Goal: Information Seeking & Learning: Find specific fact

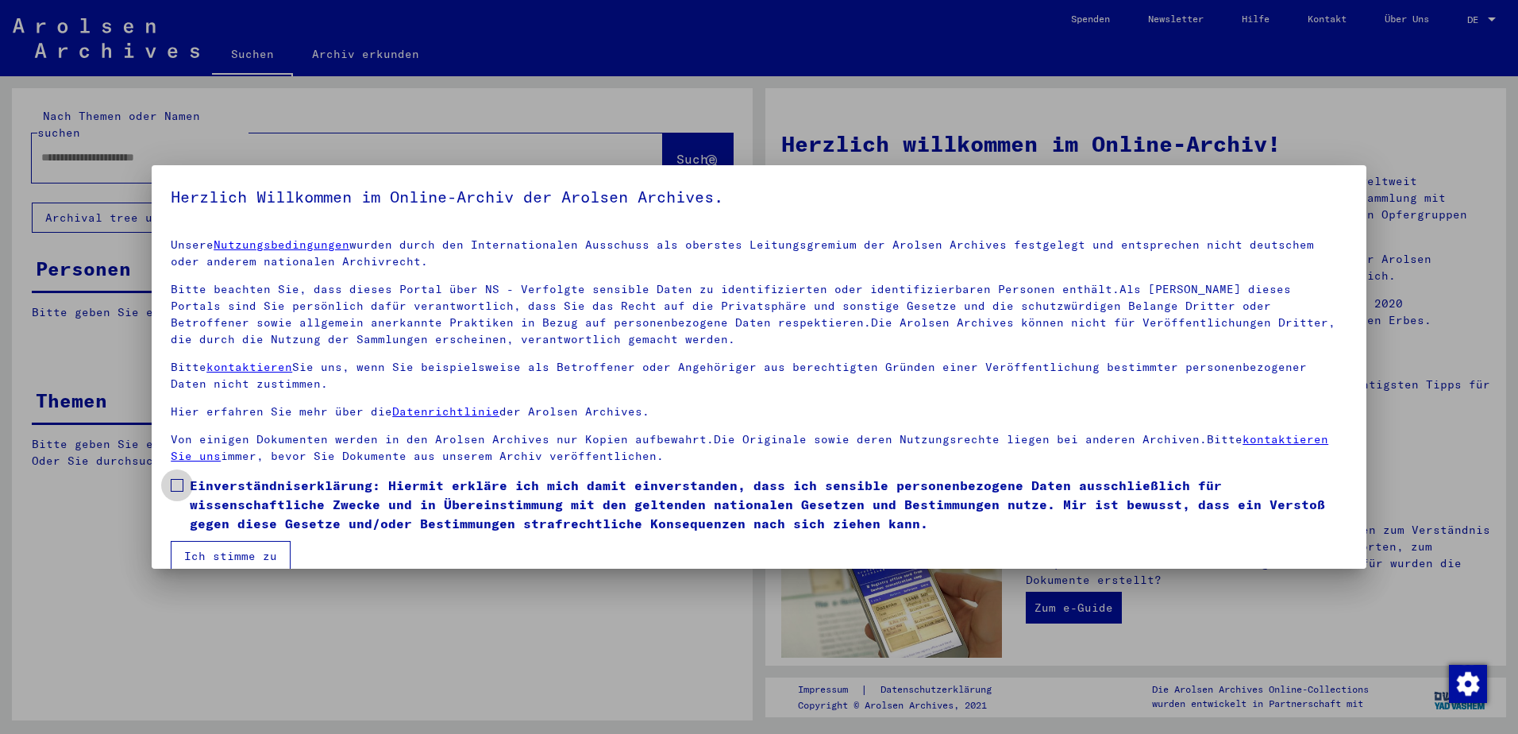
click at [176, 483] on span at bounding box center [177, 485] width 13 height 13
click at [210, 553] on button "Ich stimme zu" at bounding box center [231, 556] width 120 height 30
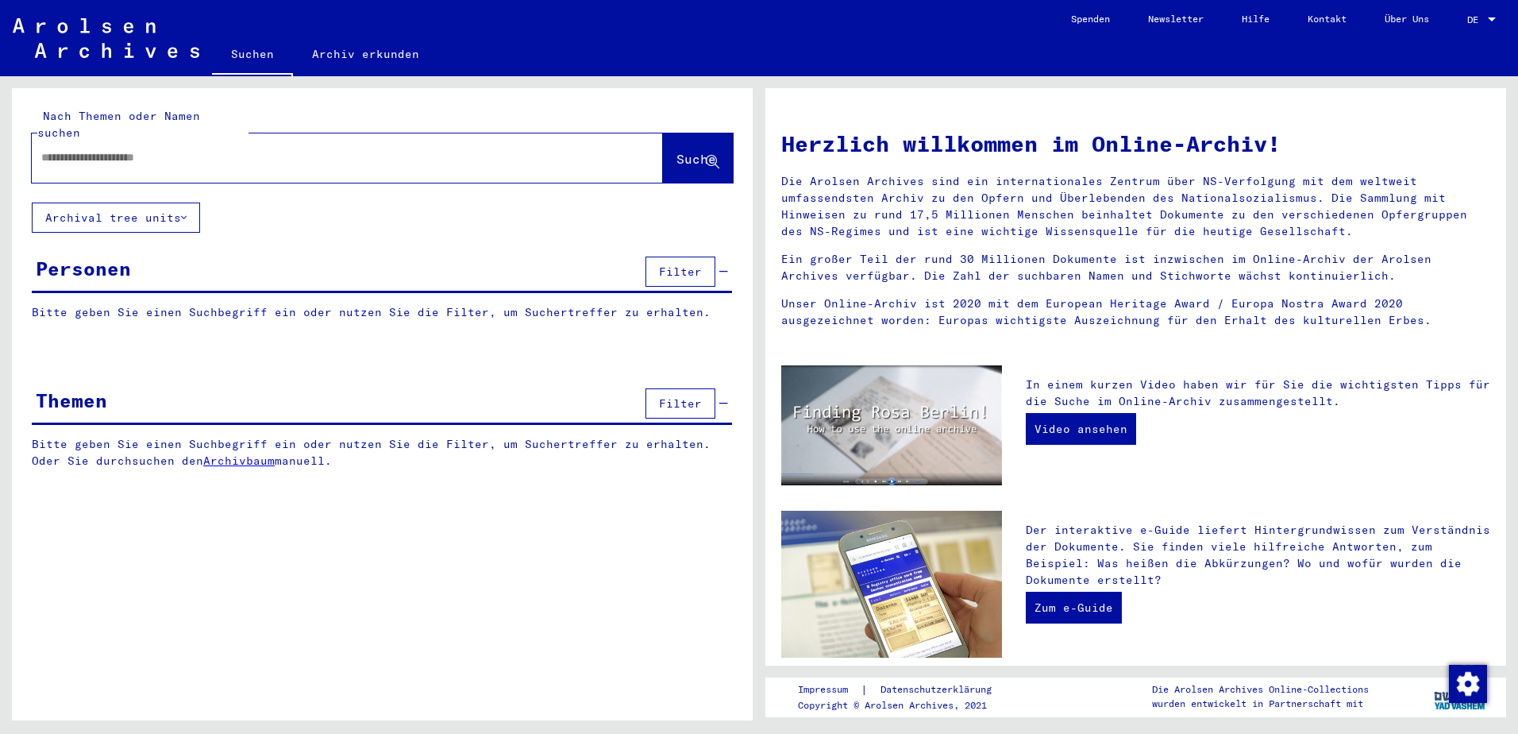
click at [75, 148] on div at bounding box center [324, 158] width 584 height 36
click at [76, 149] on input "text" at bounding box center [328, 157] width 574 height 17
type input "*********"
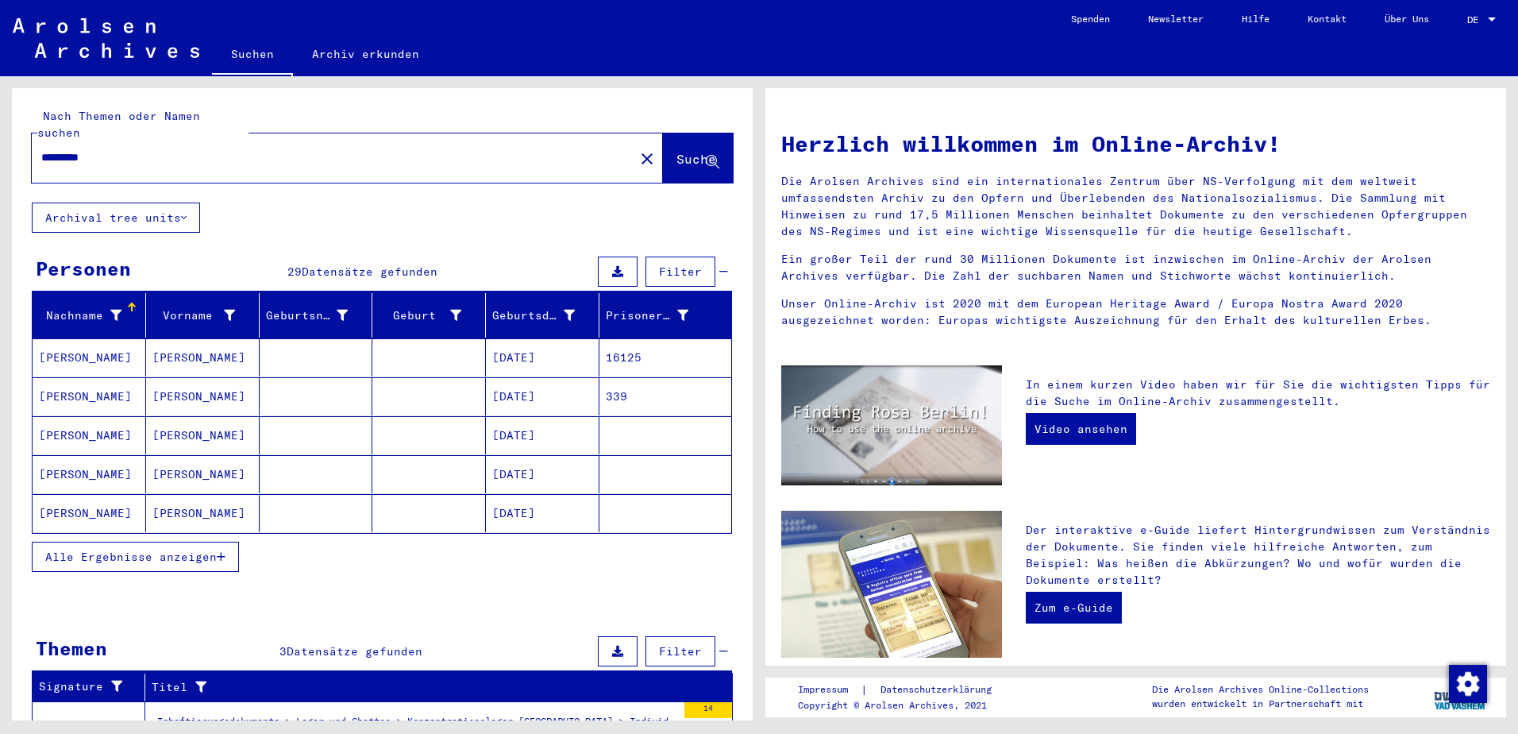
click at [146, 549] on span "Alle Ergebnisse anzeigen" at bounding box center [130, 556] width 171 height 14
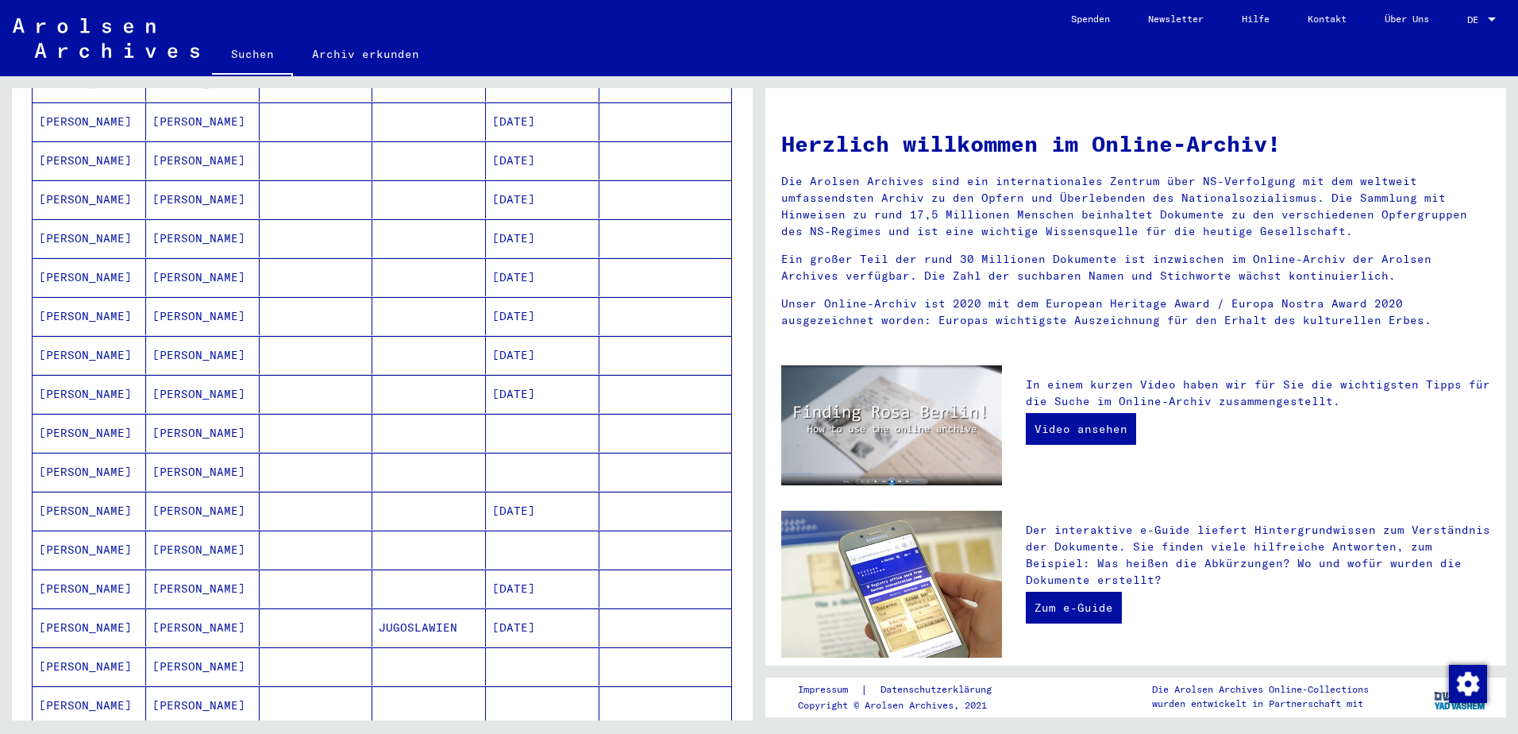
scroll to position [318, 0]
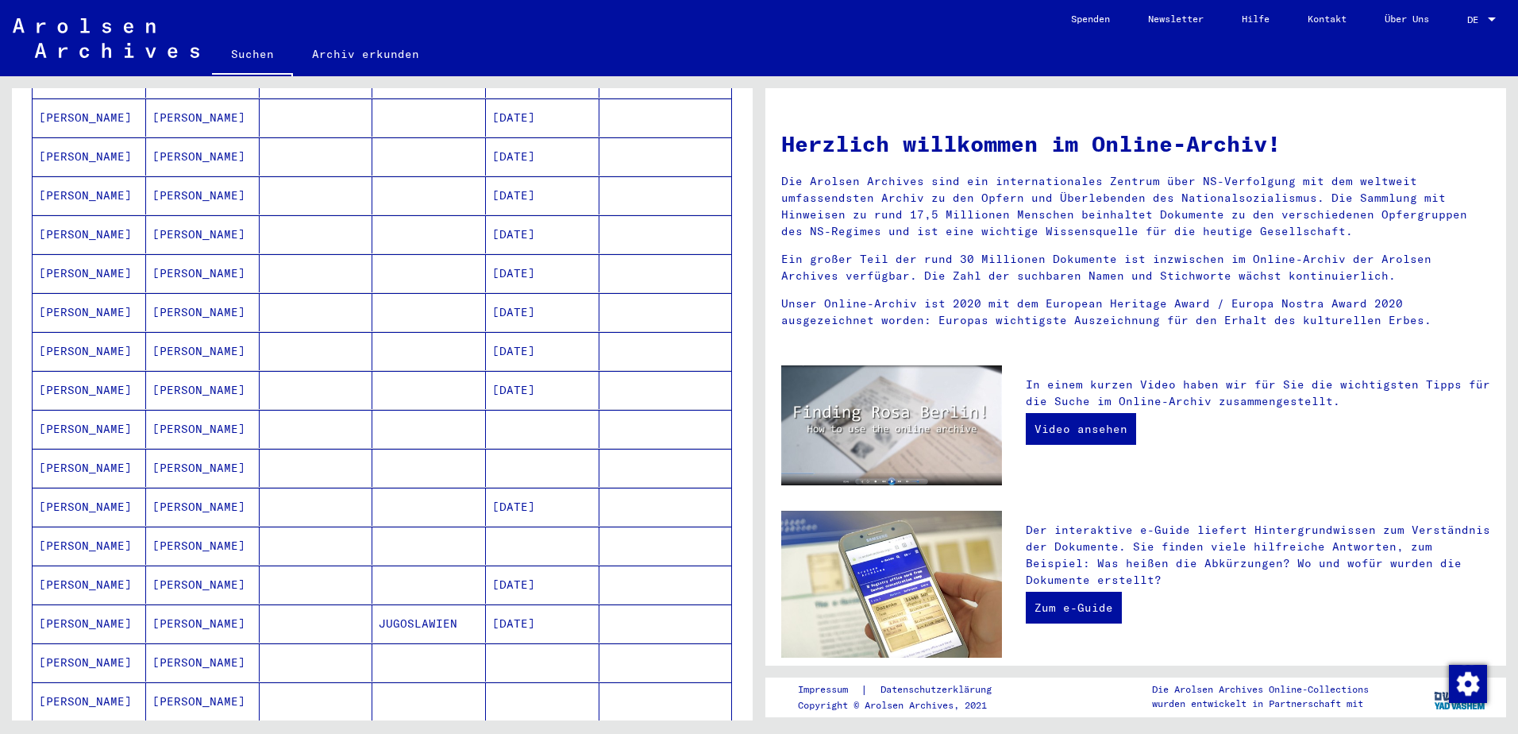
click at [183, 612] on mat-cell "[PERSON_NAME]" at bounding box center [203, 623] width 114 height 38
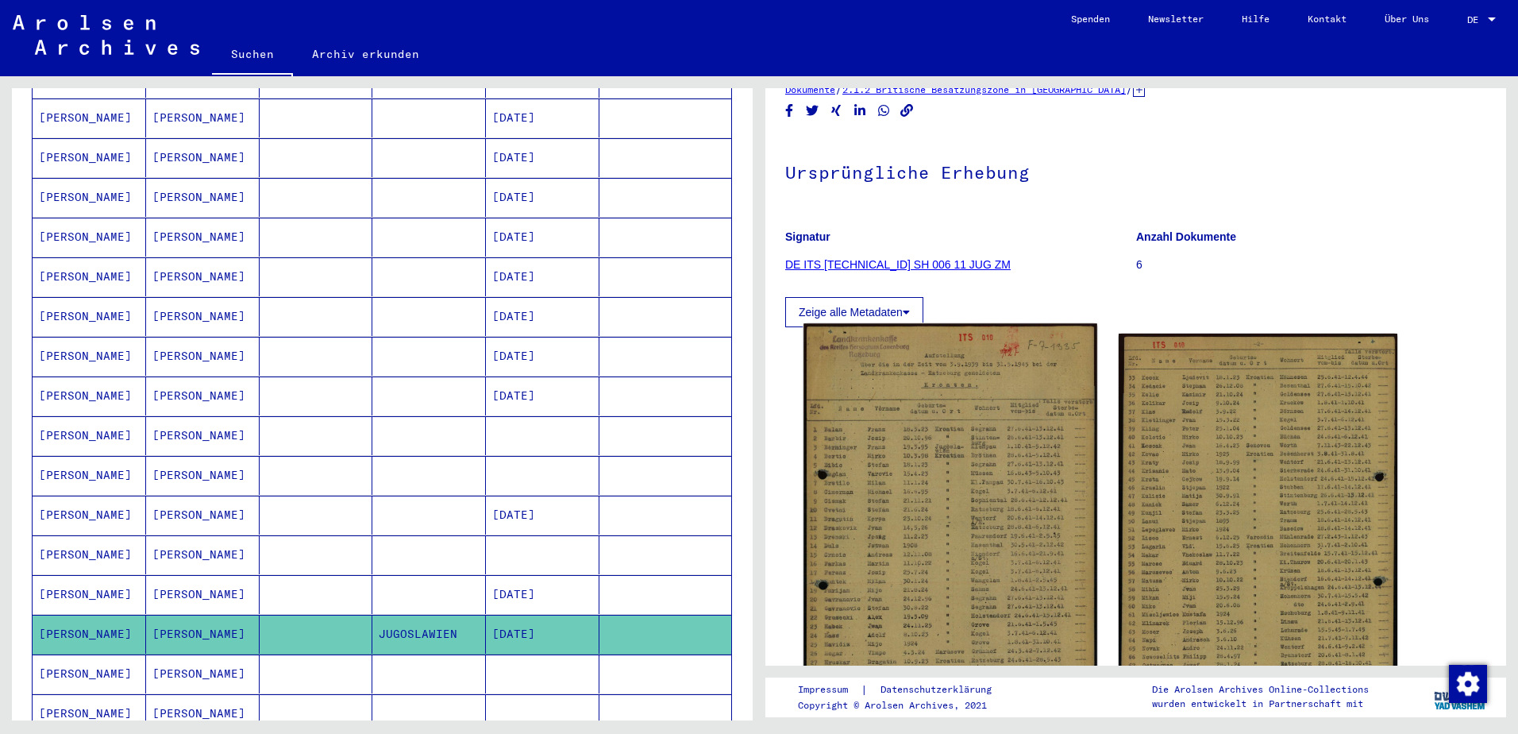
scroll to position [159, 0]
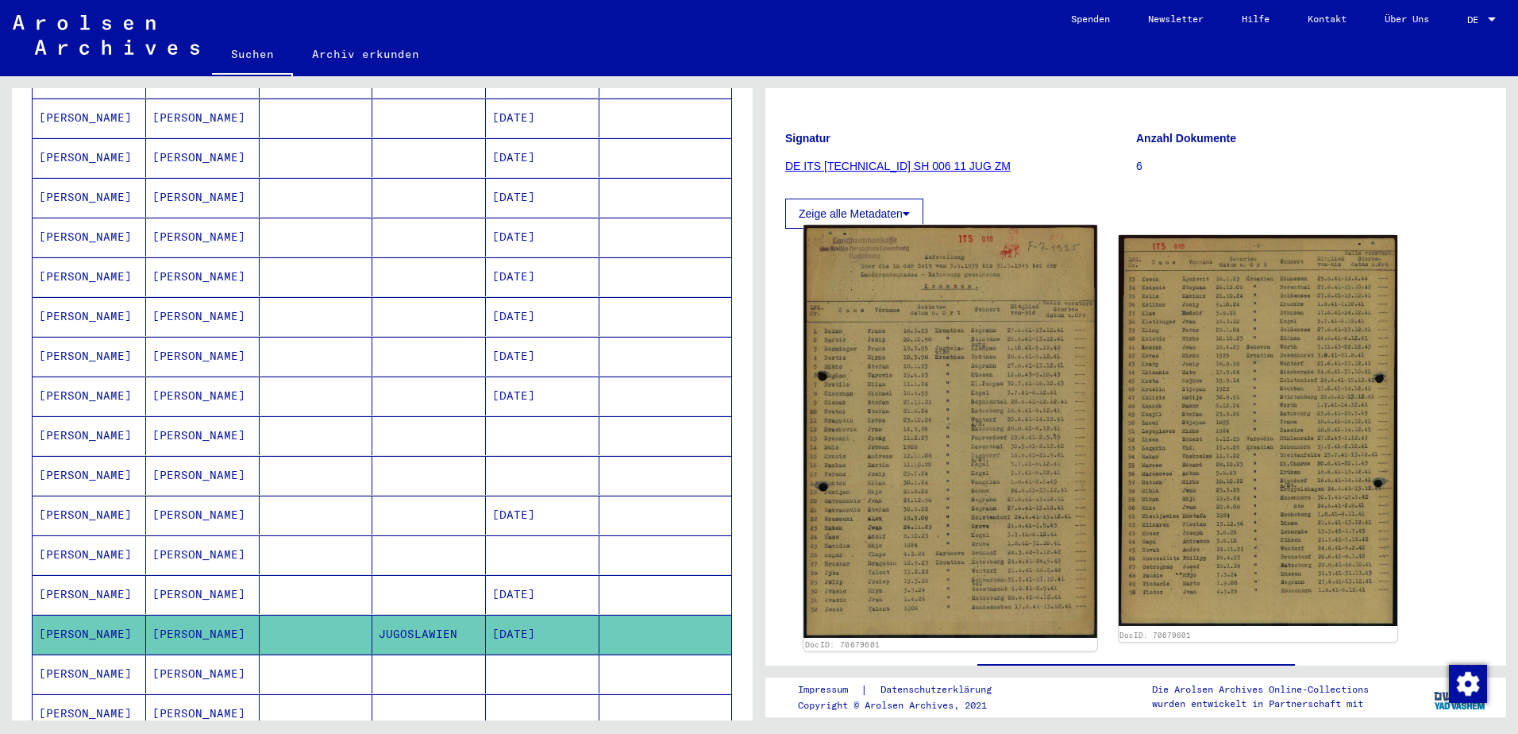
click at [1004, 430] on img at bounding box center [949, 431] width 293 height 413
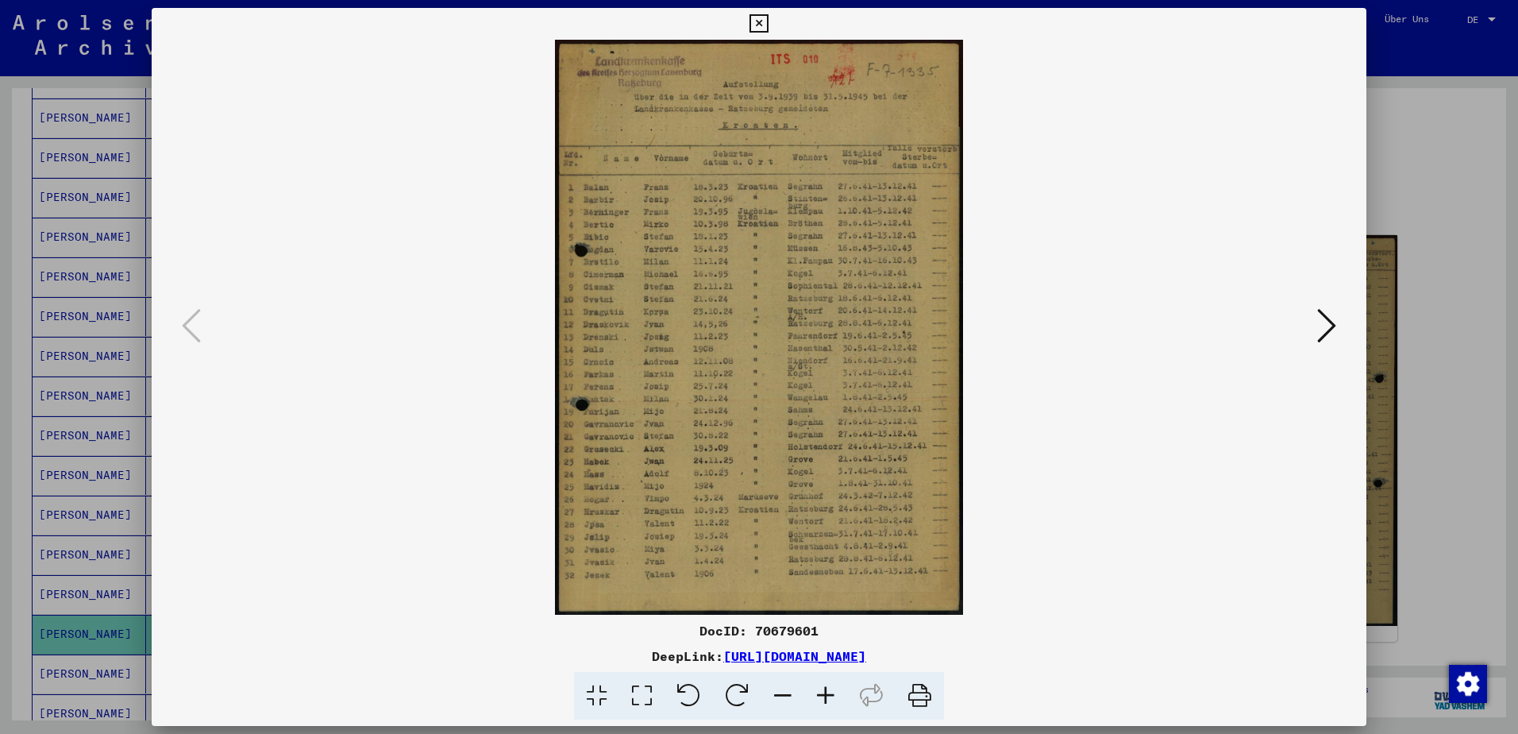
click at [1004, 430] on img at bounding box center [759, 327] width 1107 height 575
click at [1407, 142] on div at bounding box center [759, 367] width 1518 height 734
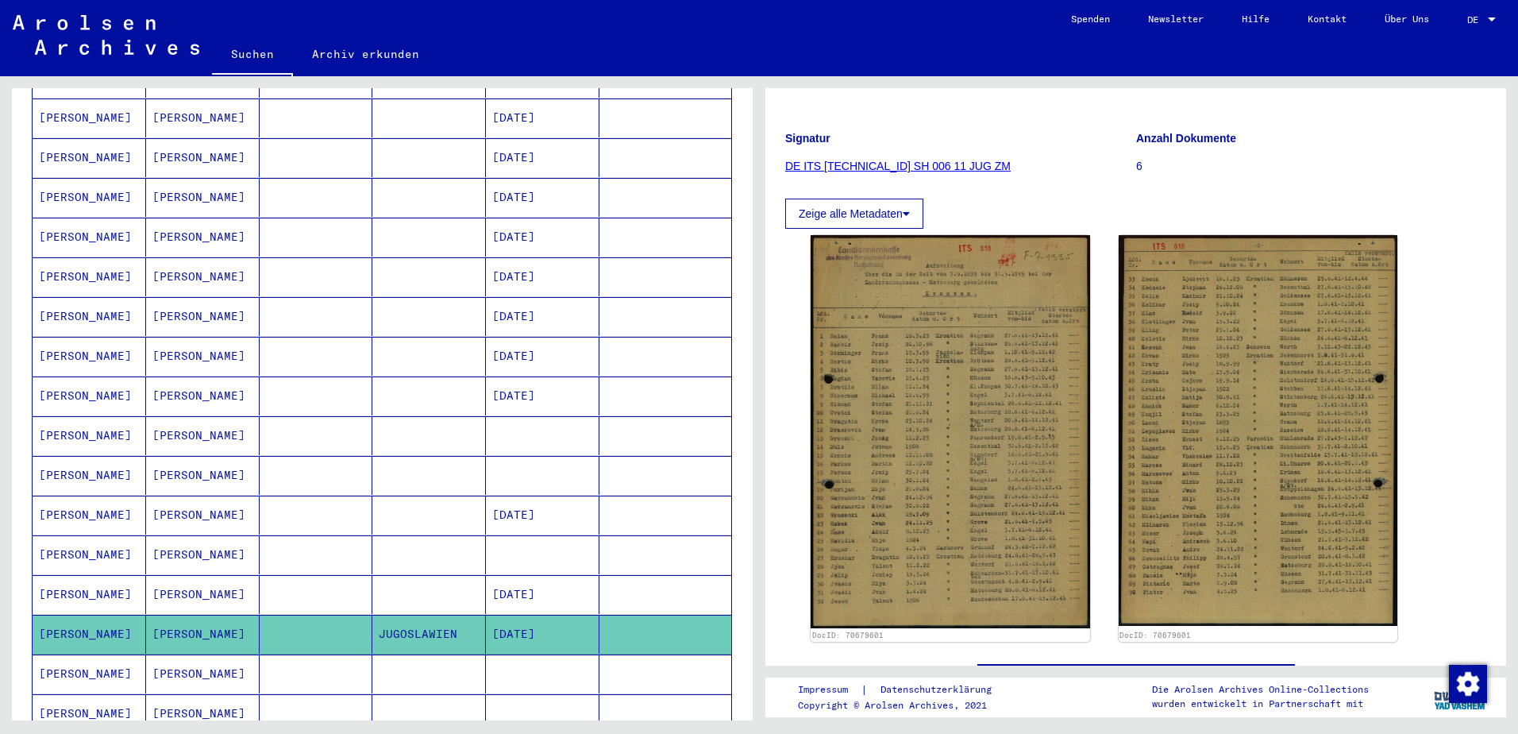
click at [75, 653] on icon at bounding box center [66, 670] width 40 height 64
click at [76, 656] on icon at bounding box center [66, 670] width 40 height 64
click at [85, 499] on mat-cell "[PERSON_NAME]" at bounding box center [90, 514] width 114 height 39
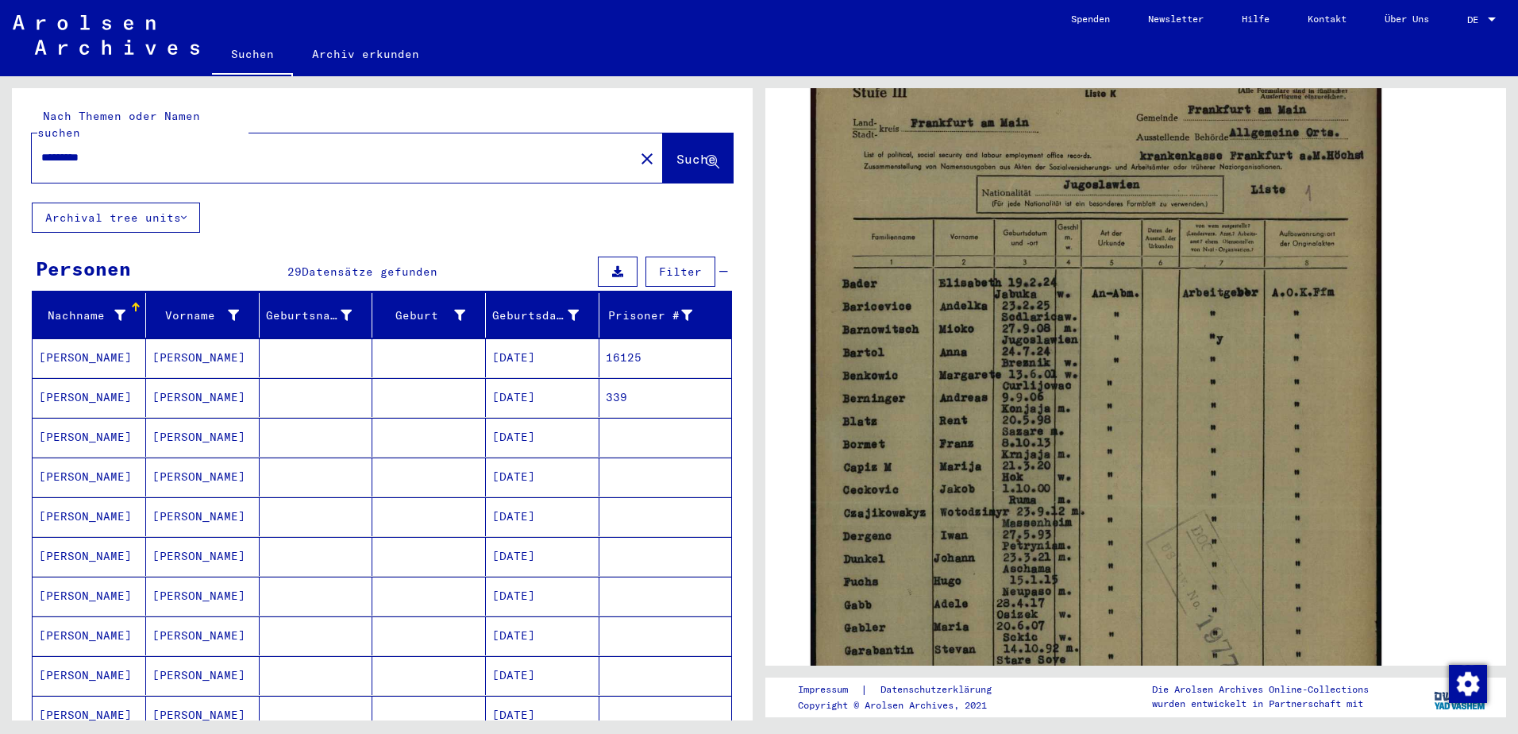
click at [188, 380] on mat-cell "[PERSON_NAME]" at bounding box center [203, 397] width 114 height 39
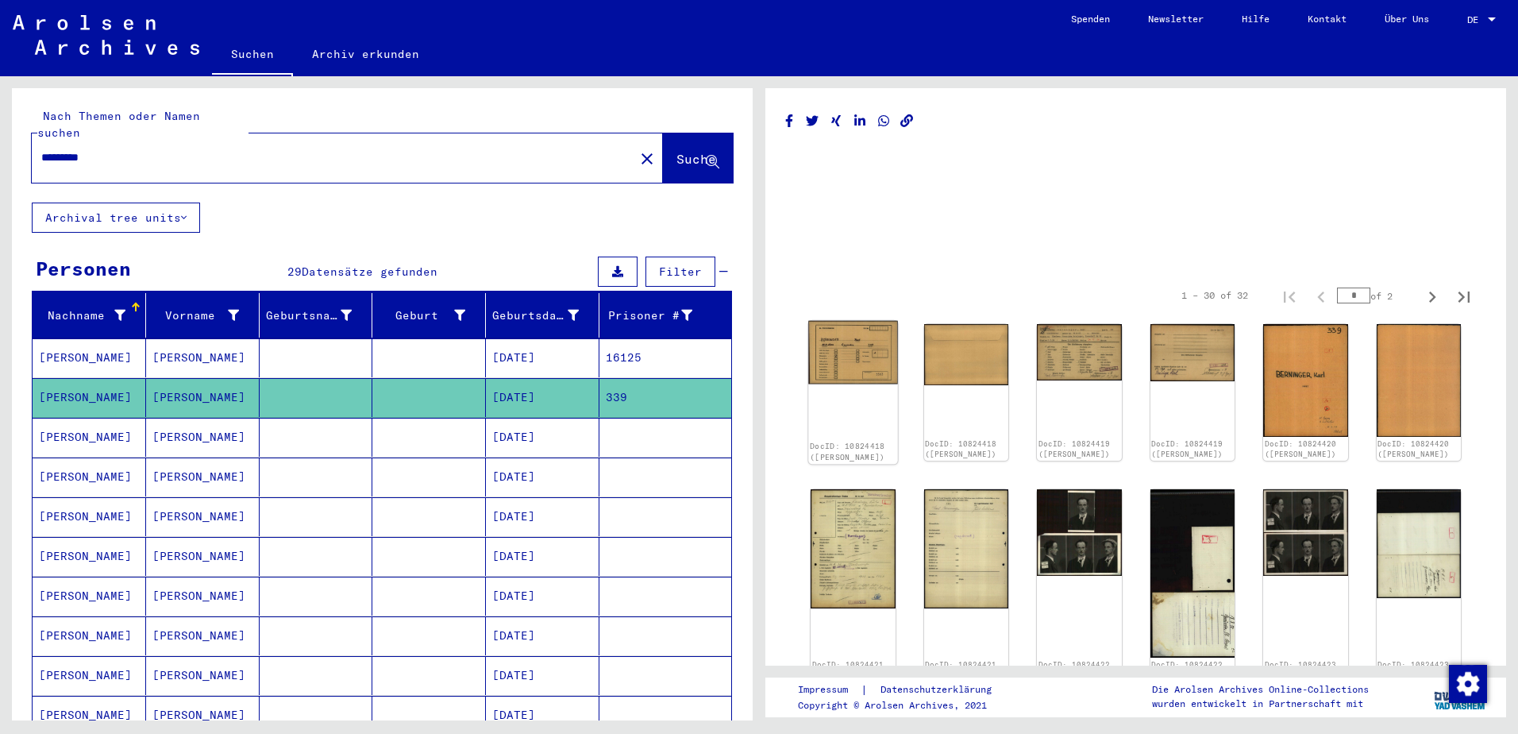
click at [846, 357] on img at bounding box center [852, 353] width 89 height 64
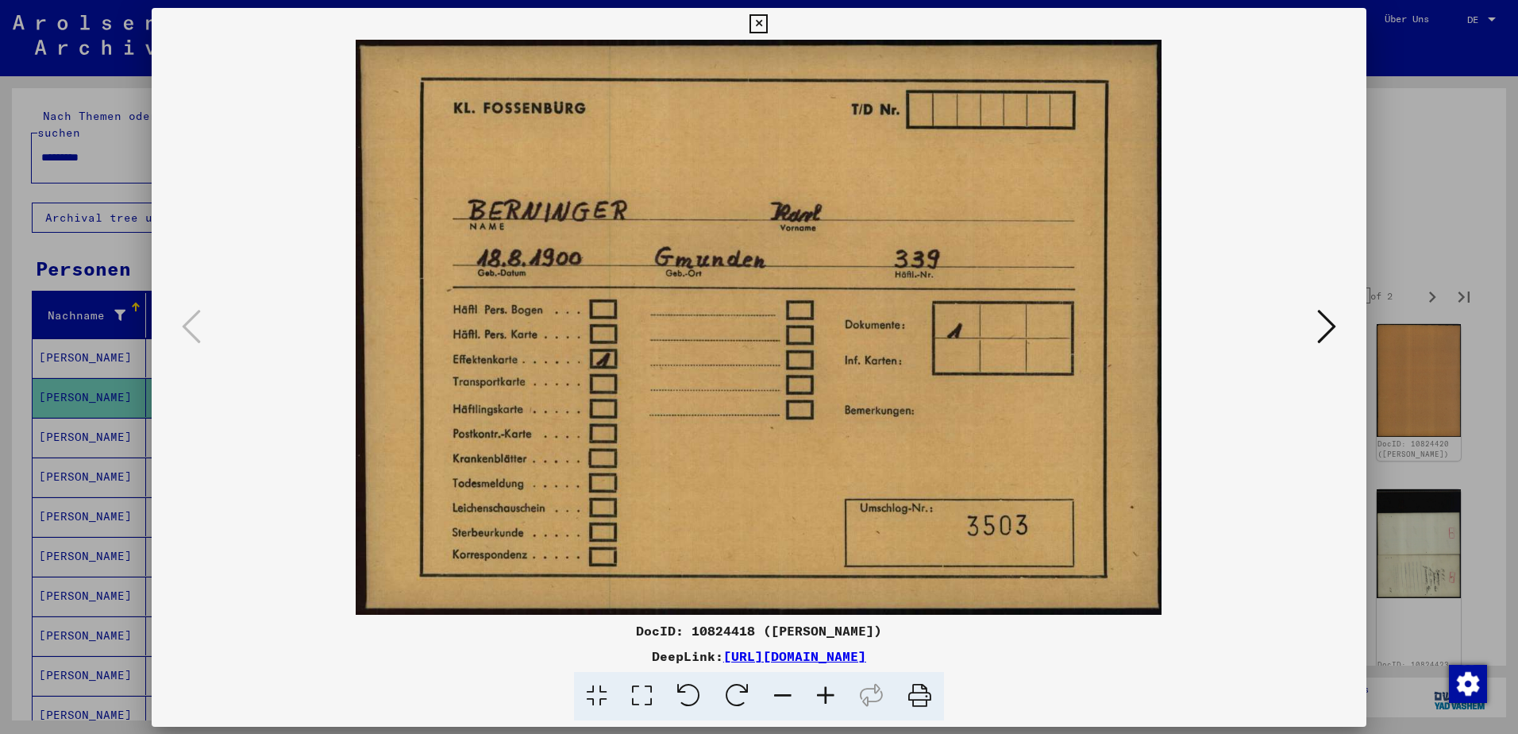
click at [846, 357] on img at bounding box center [759, 327] width 1107 height 575
click at [1328, 327] on icon at bounding box center [1326, 325] width 19 height 38
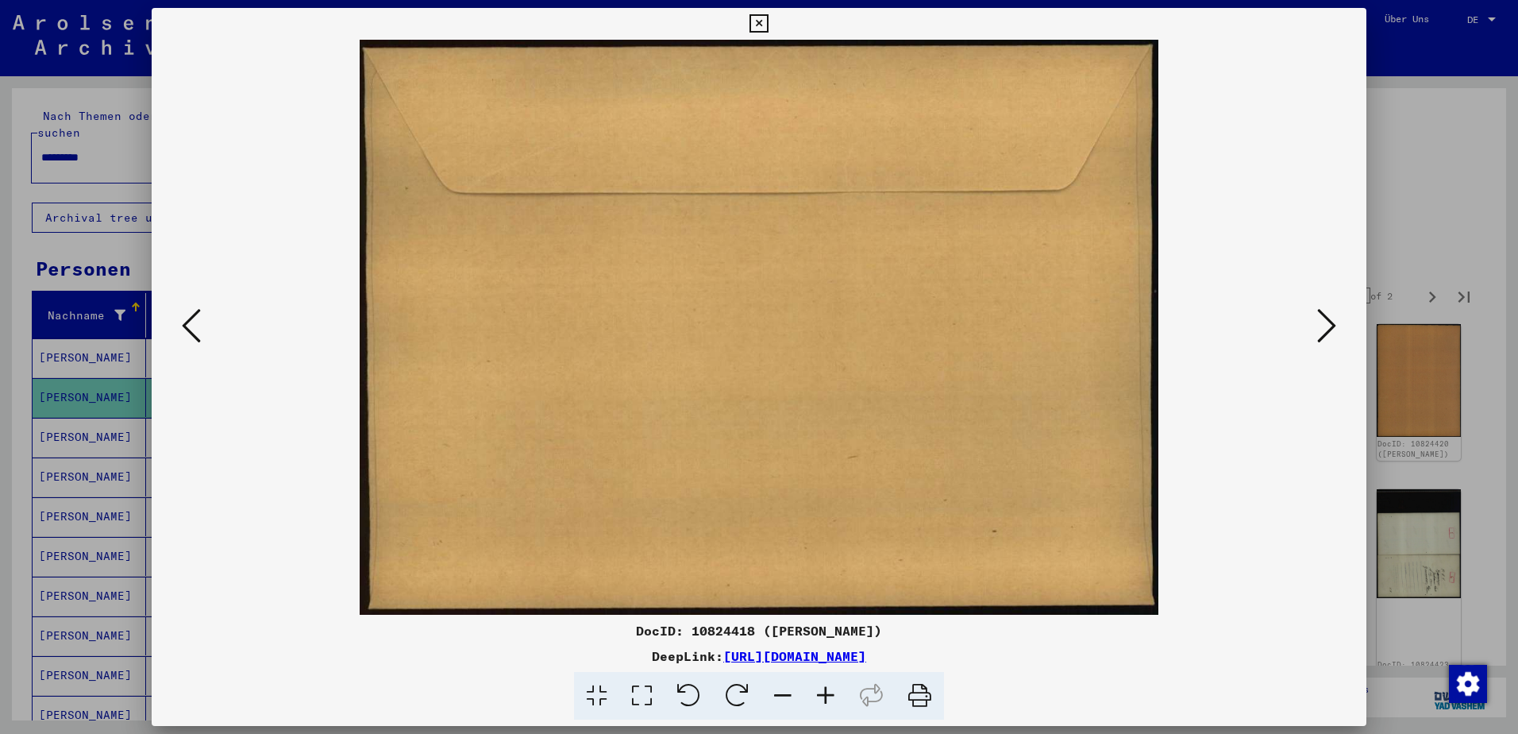
click at [1328, 327] on icon at bounding box center [1326, 325] width 19 height 38
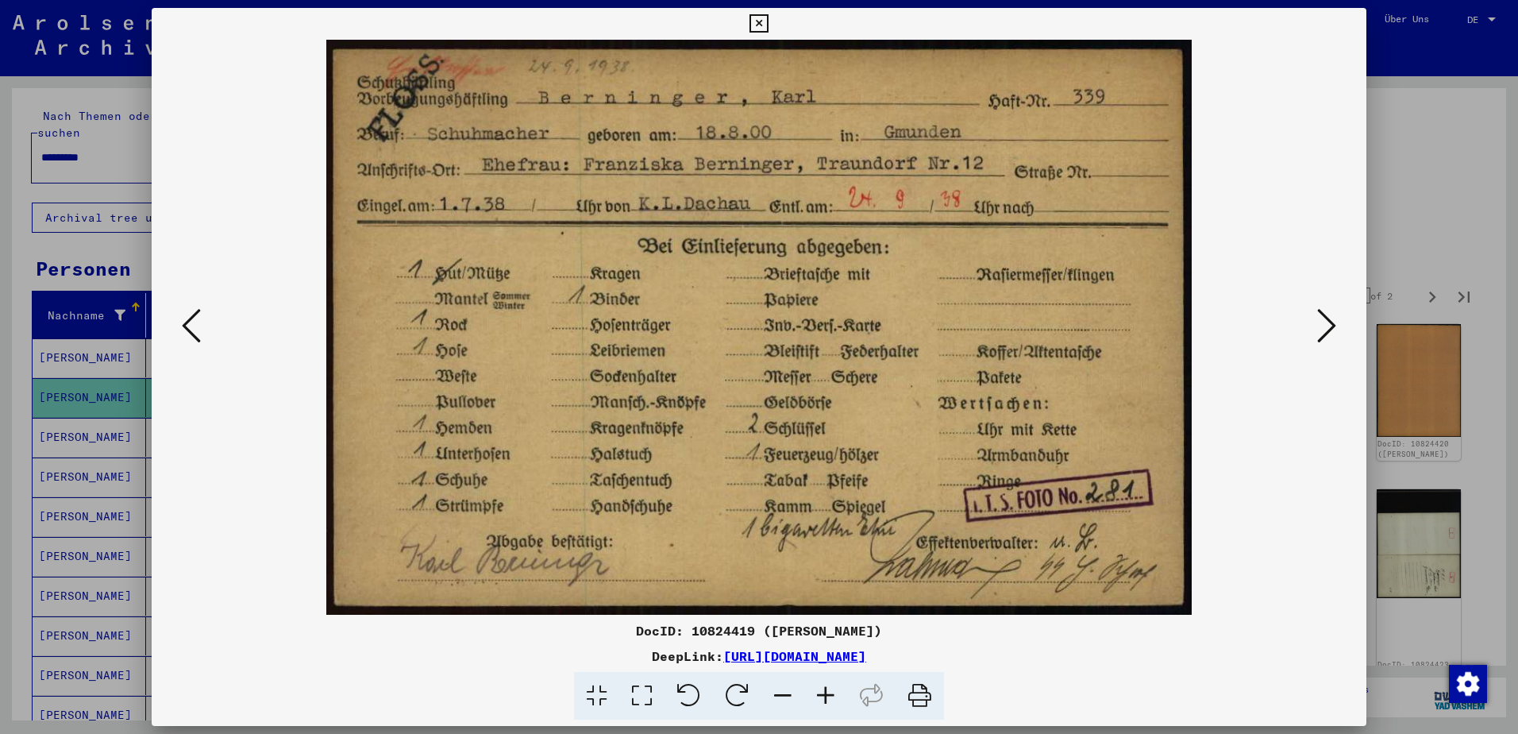
click at [1329, 326] on icon at bounding box center [1326, 325] width 19 height 38
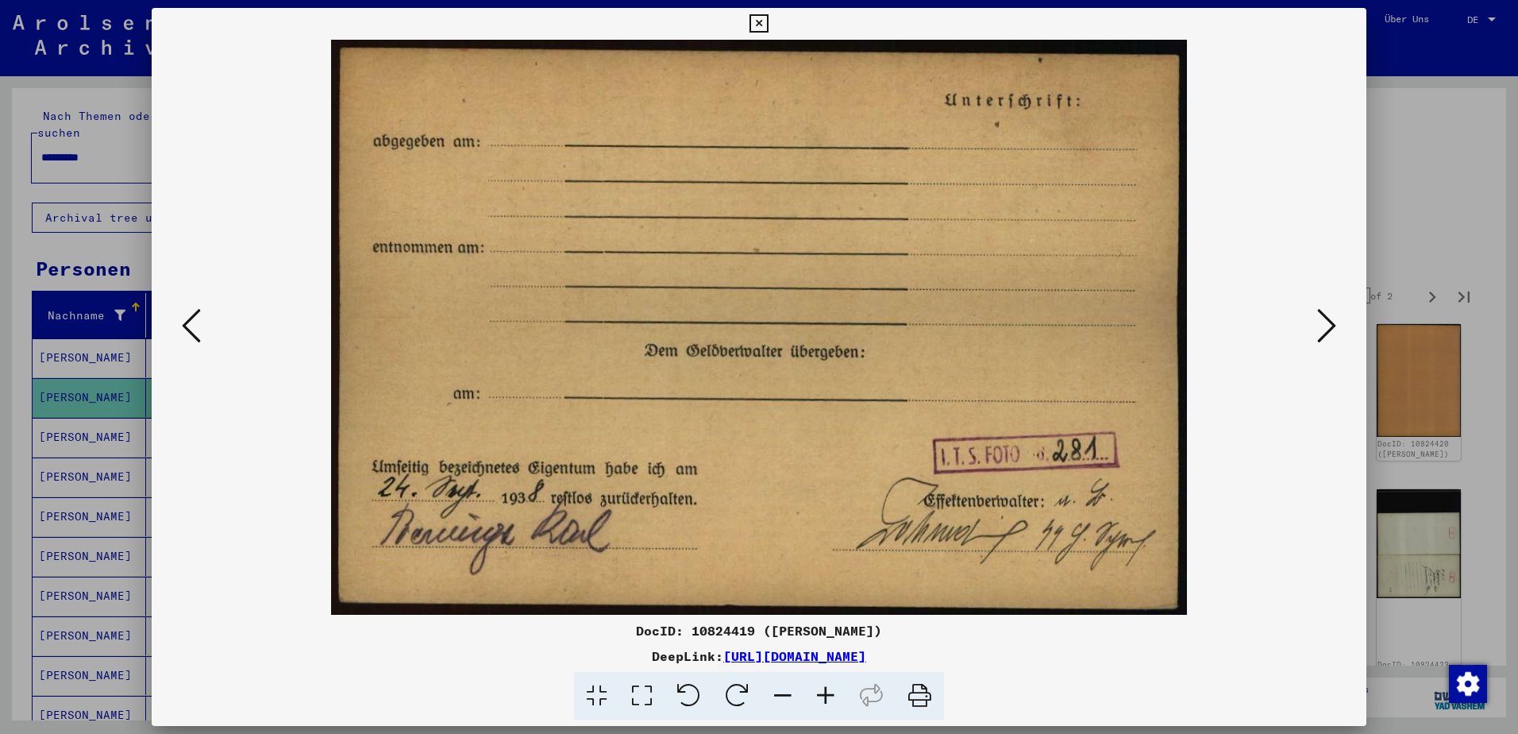
click at [1329, 326] on icon at bounding box center [1326, 325] width 19 height 38
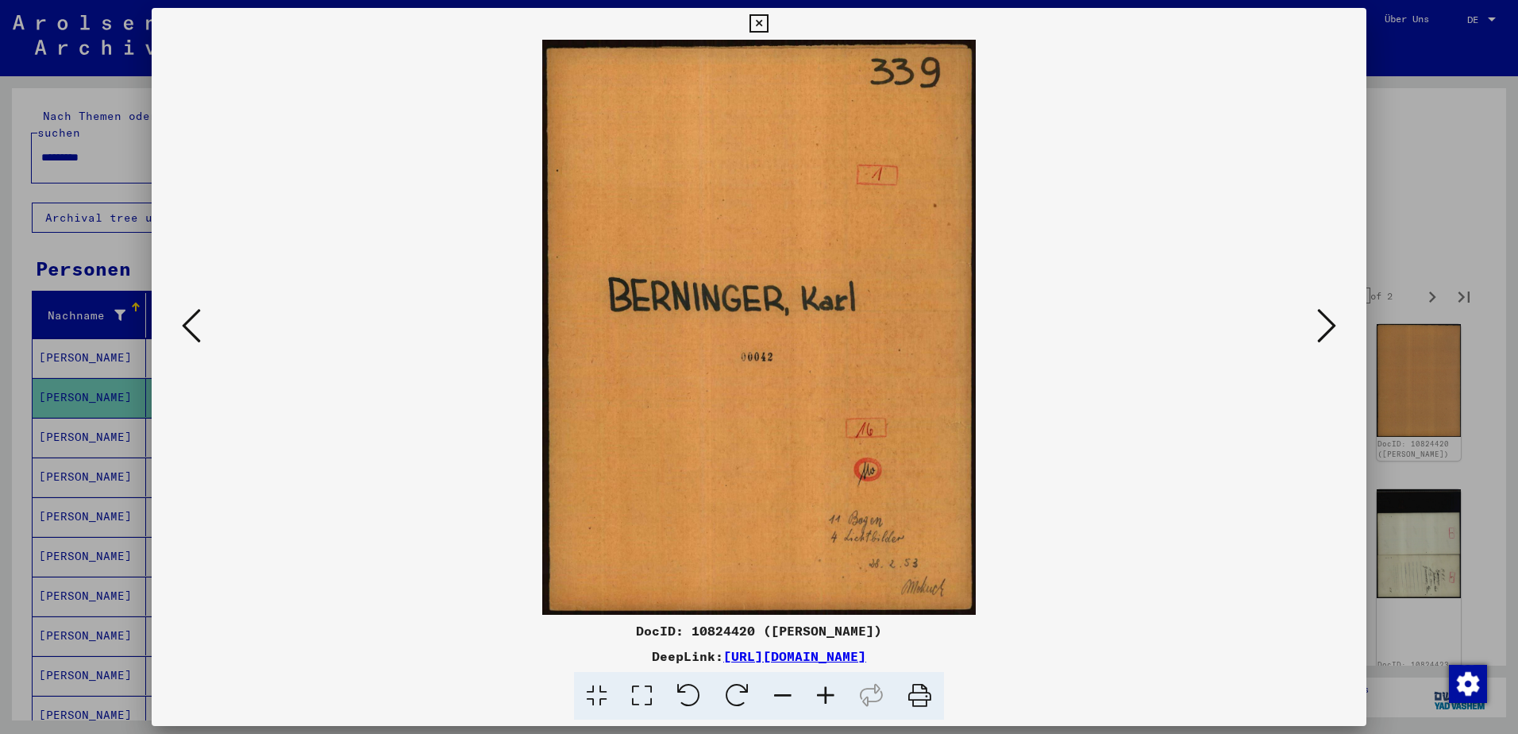
click at [1329, 326] on icon at bounding box center [1326, 325] width 19 height 38
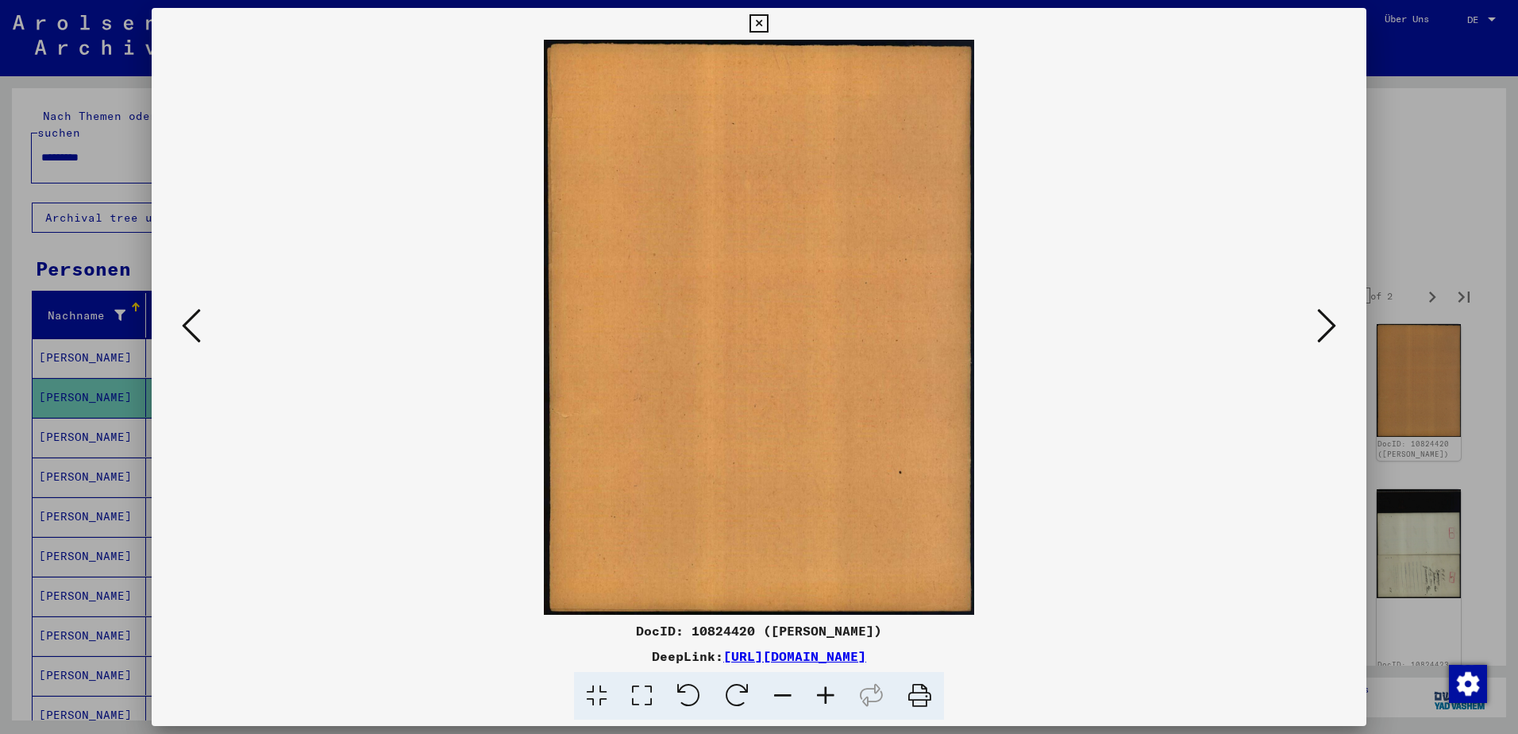
click at [1329, 326] on icon at bounding box center [1326, 325] width 19 height 38
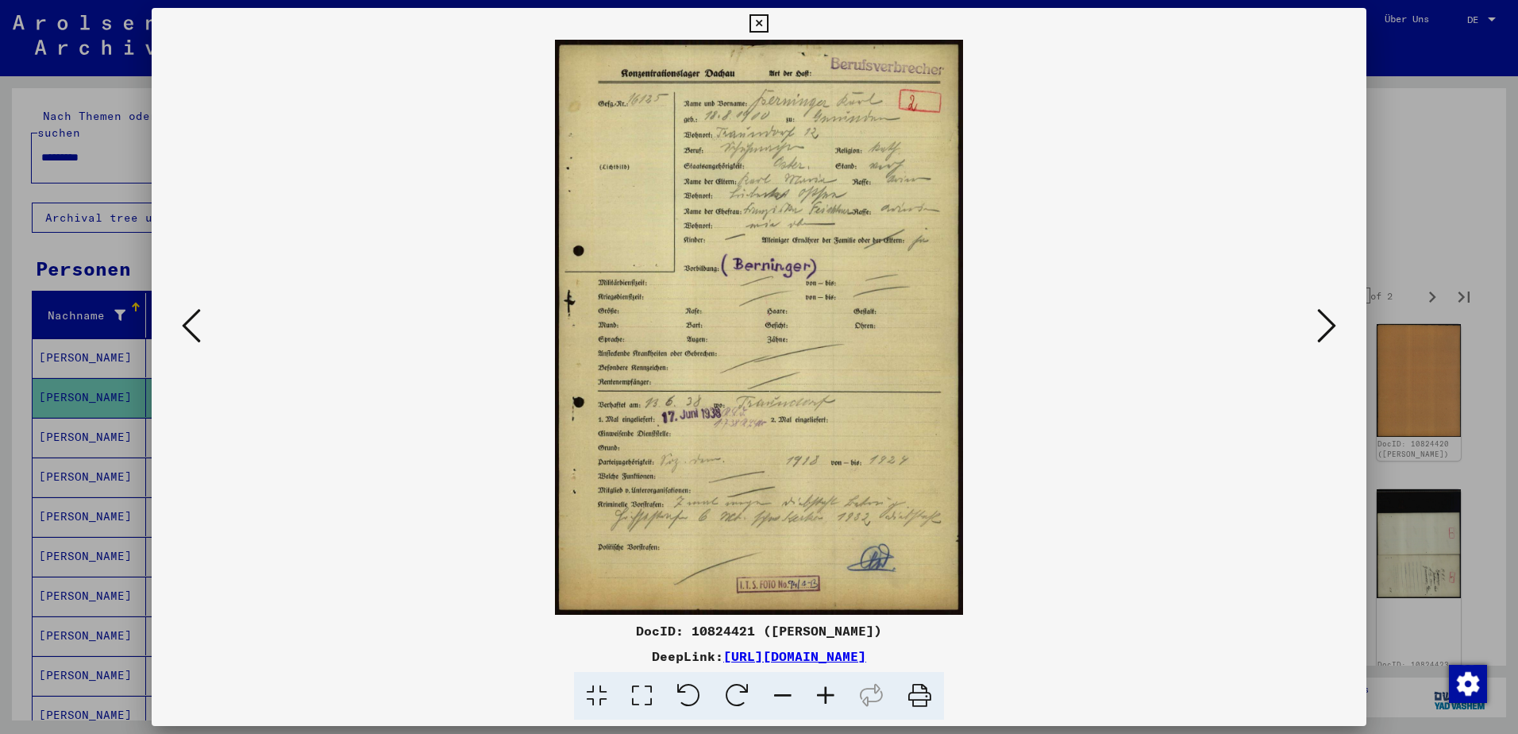
click at [1329, 326] on icon at bounding box center [1326, 325] width 19 height 38
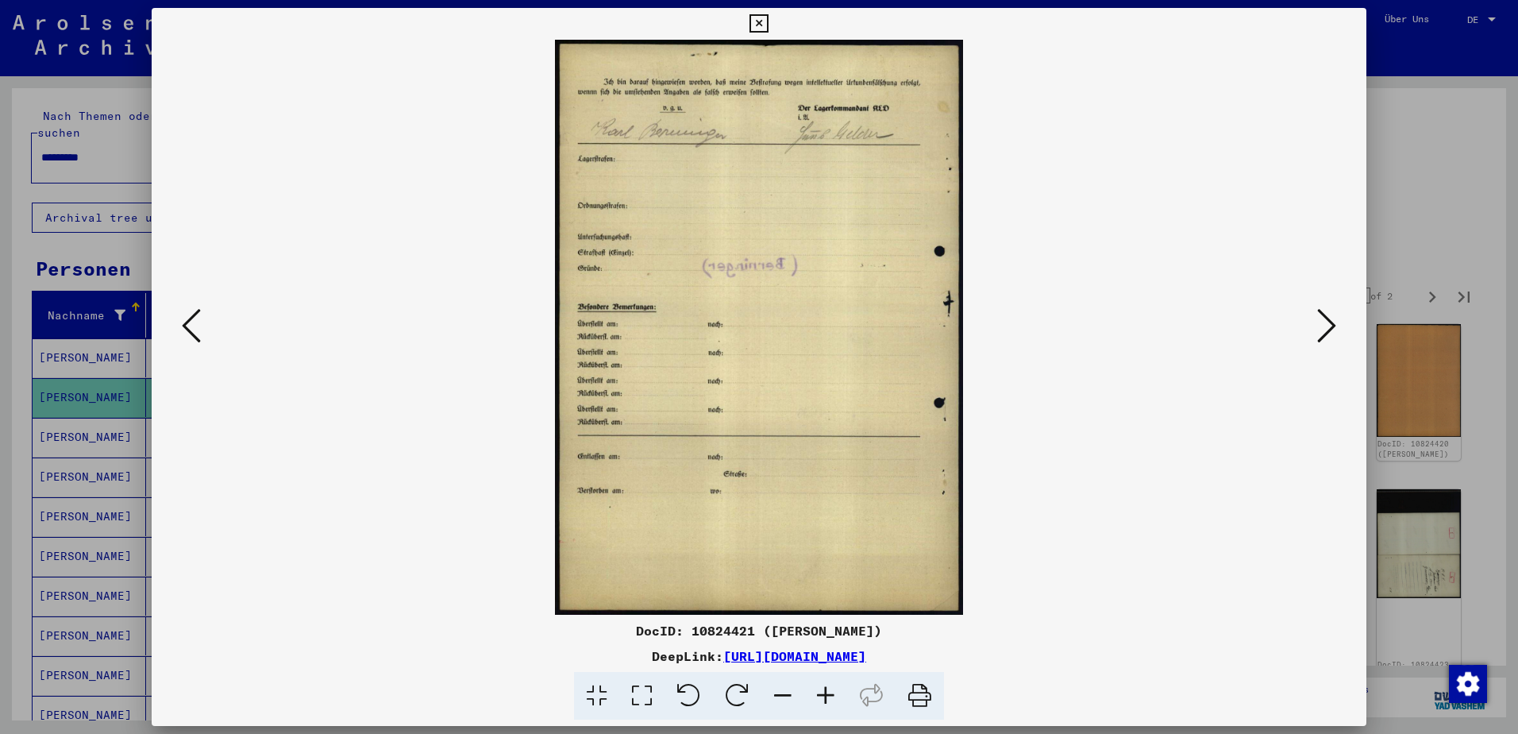
click at [1329, 326] on icon at bounding box center [1326, 325] width 19 height 38
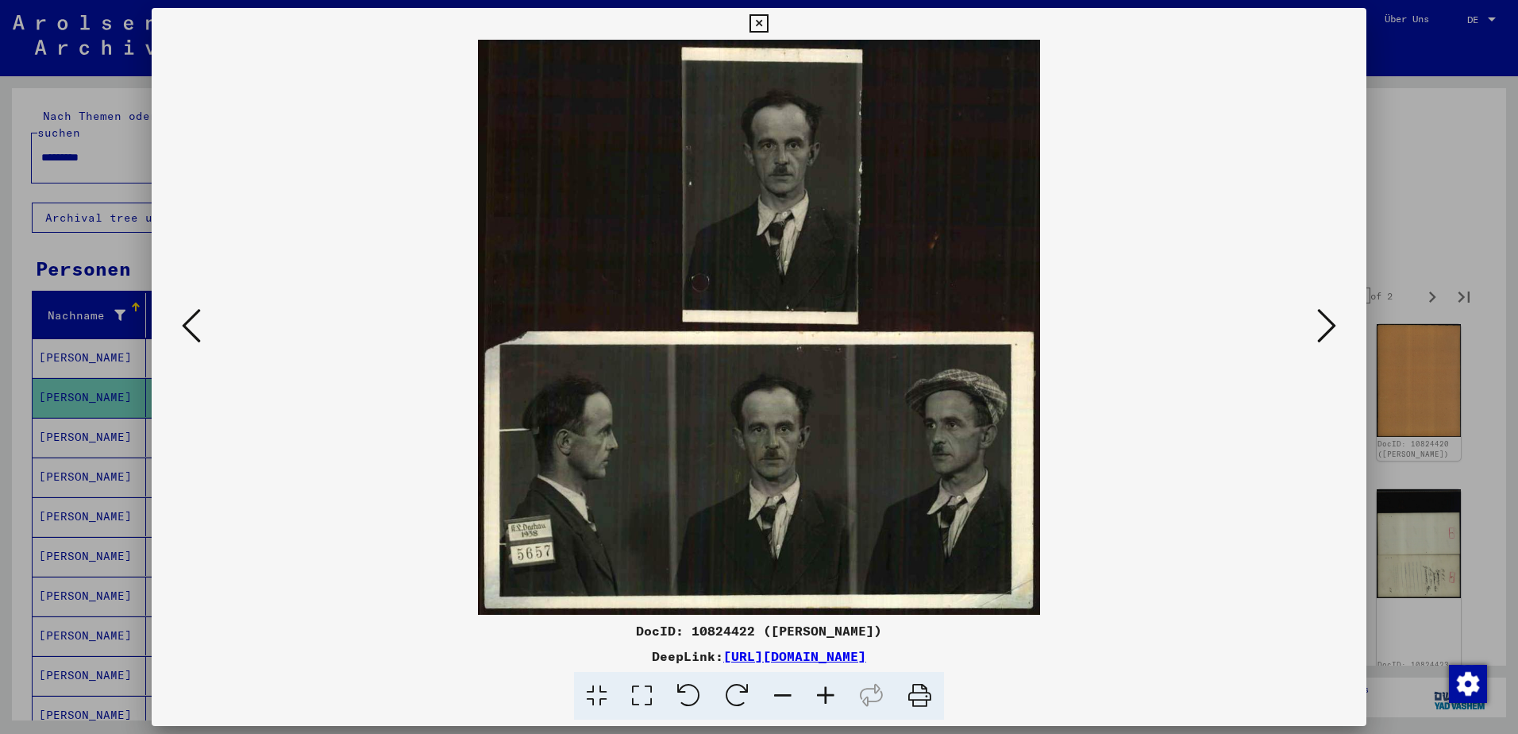
click at [1329, 326] on icon at bounding box center [1326, 325] width 19 height 38
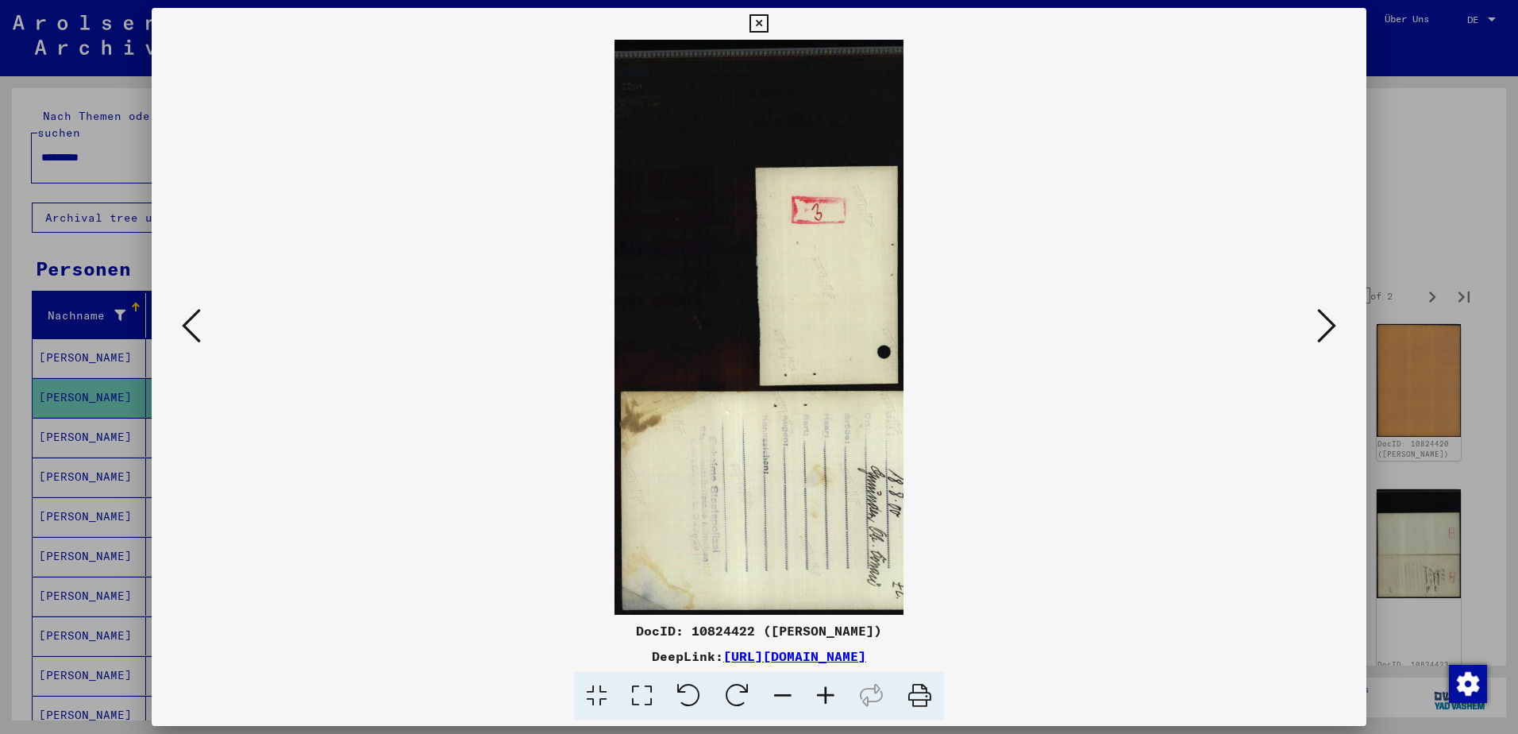
click at [1329, 326] on icon at bounding box center [1326, 325] width 19 height 38
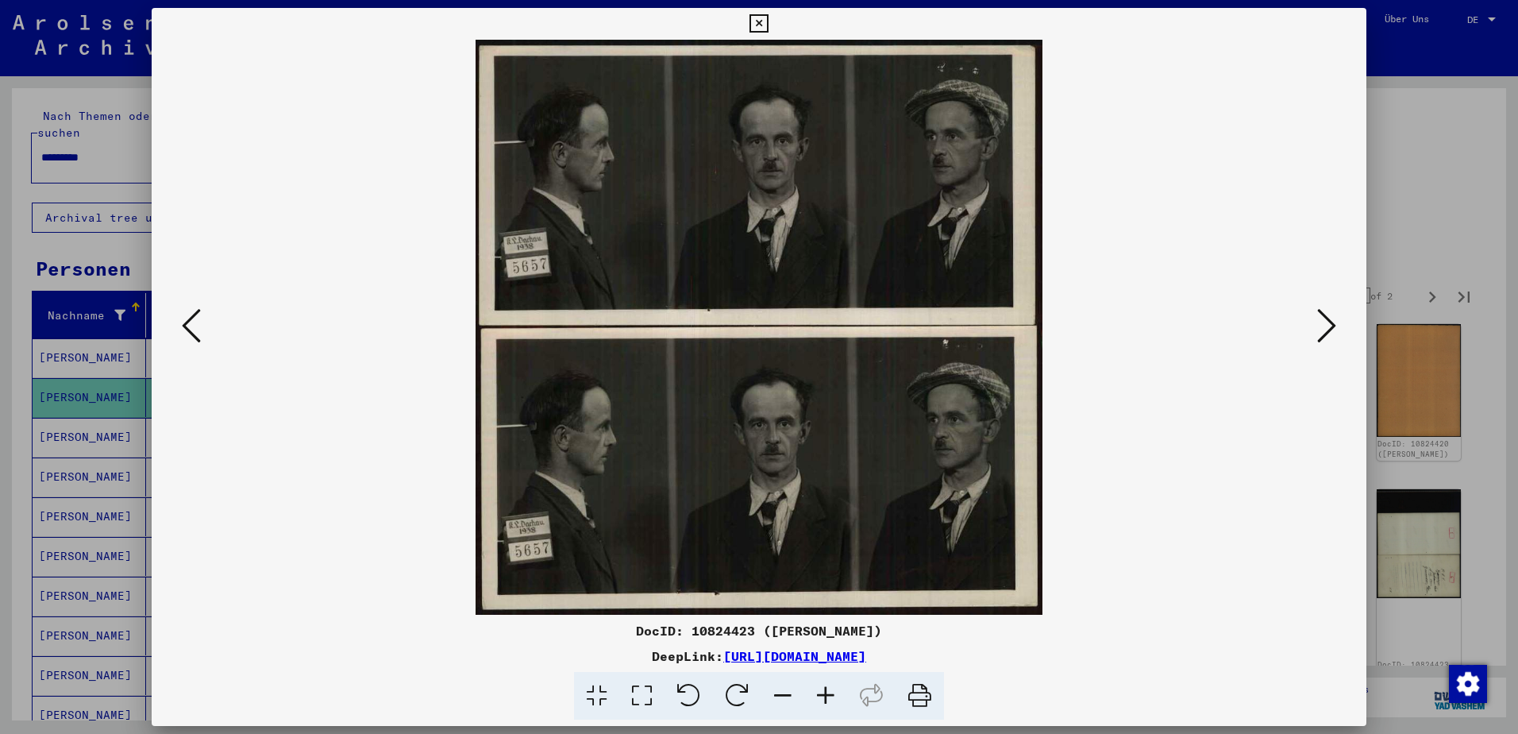
click at [1329, 326] on icon at bounding box center [1326, 325] width 19 height 38
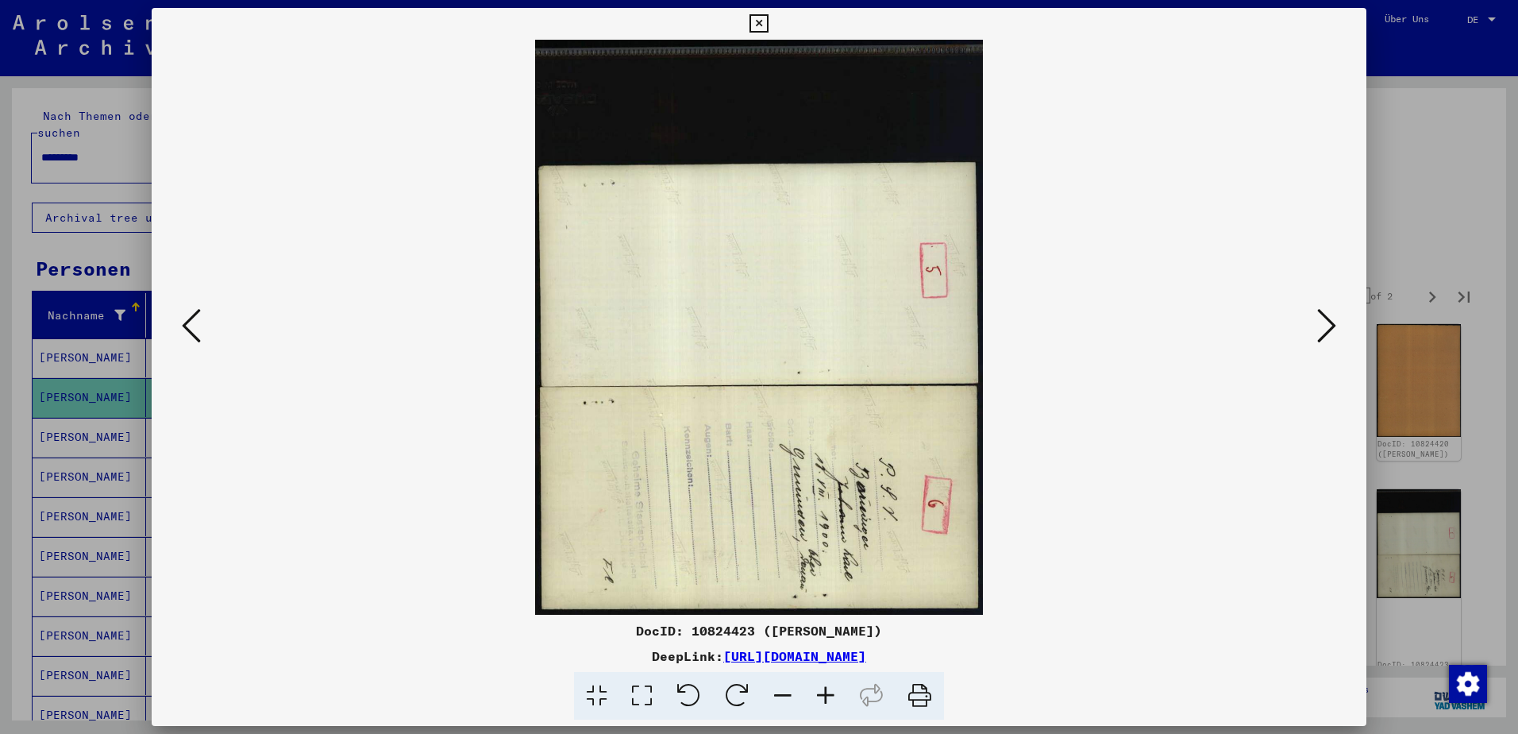
click at [1329, 326] on icon at bounding box center [1326, 325] width 19 height 38
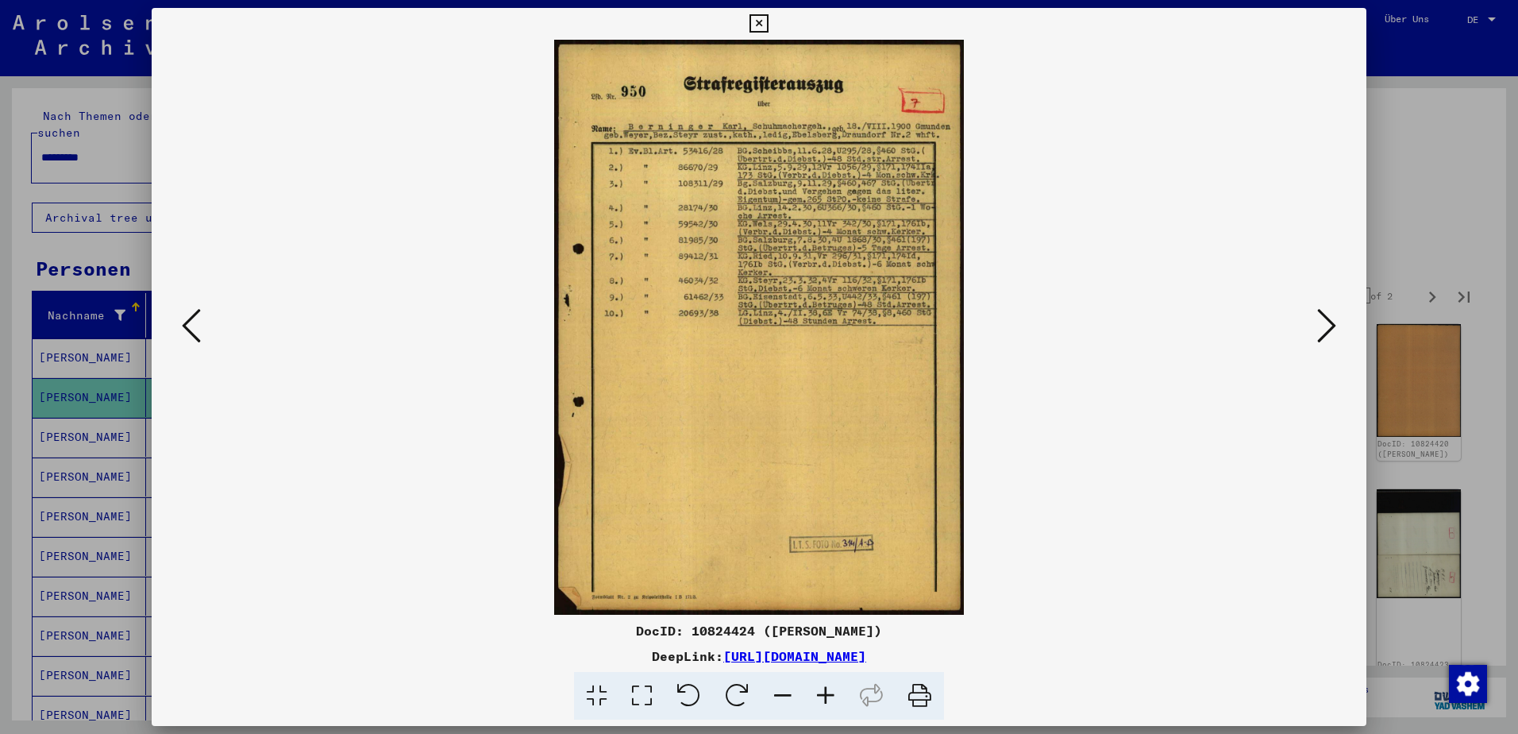
click at [763, 19] on icon at bounding box center [758, 23] width 18 height 19
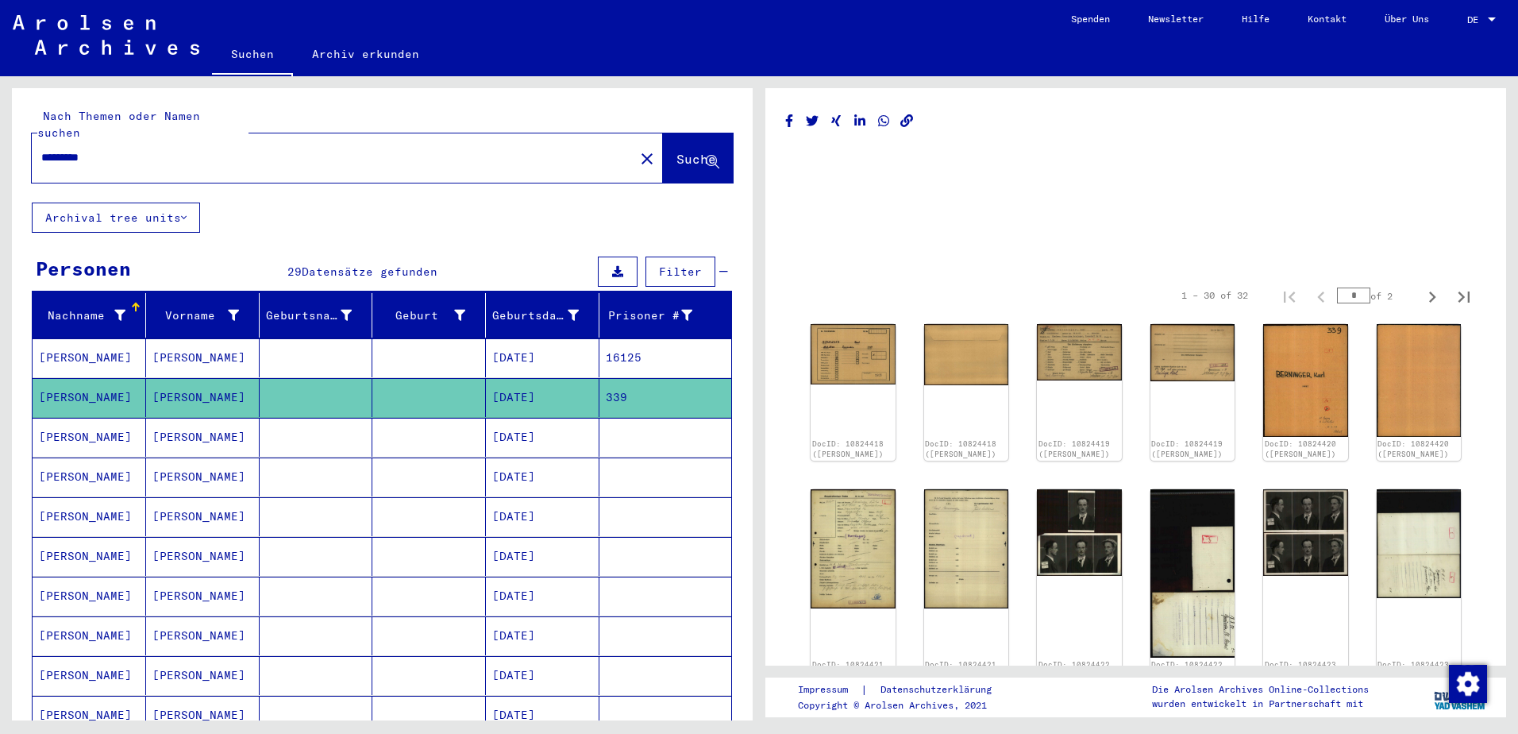
click at [211, 338] on mat-cell "[PERSON_NAME]" at bounding box center [203, 357] width 114 height 39
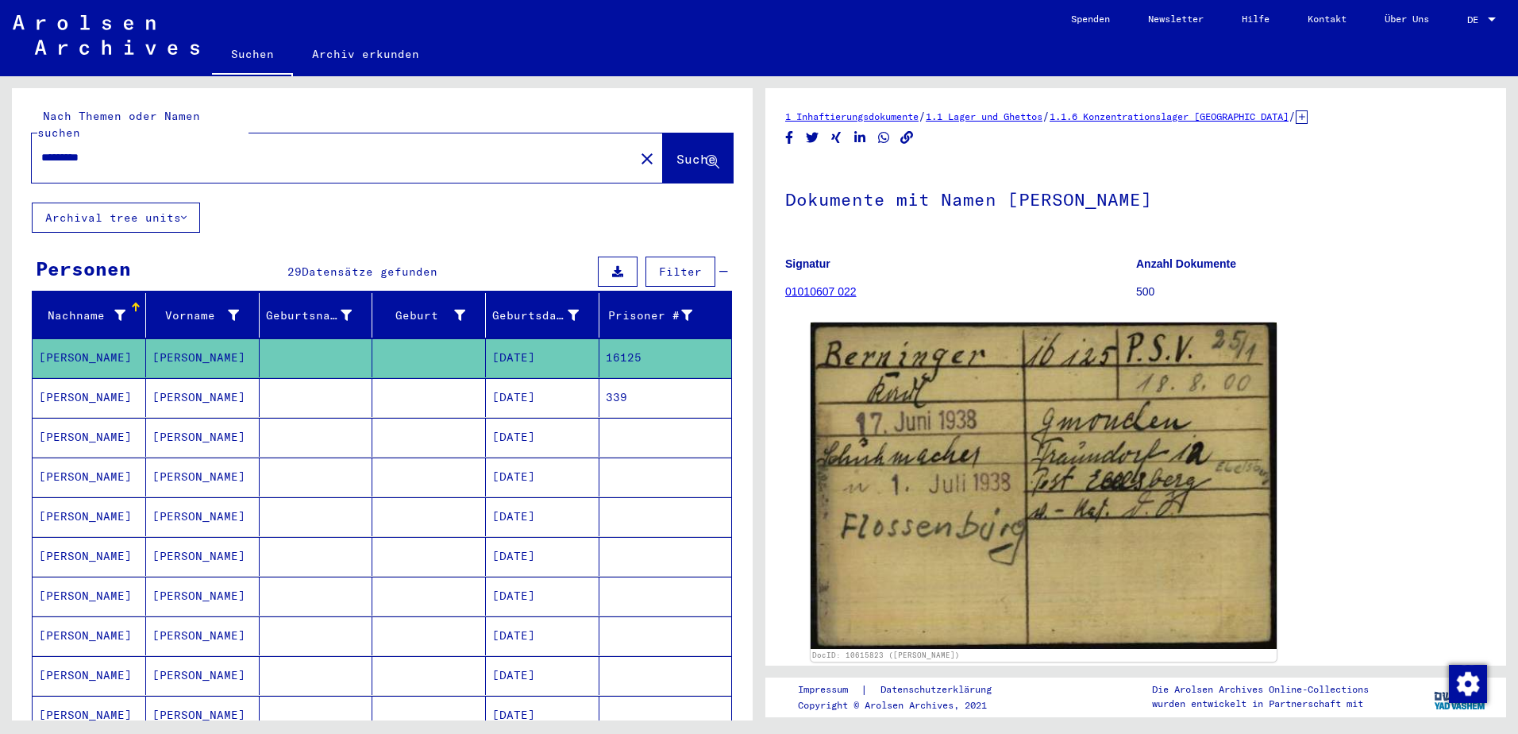
click at [192, 458] on mat-cell "[PERSON_NAME]" at bounding box center [203, 476] width 114 height 39
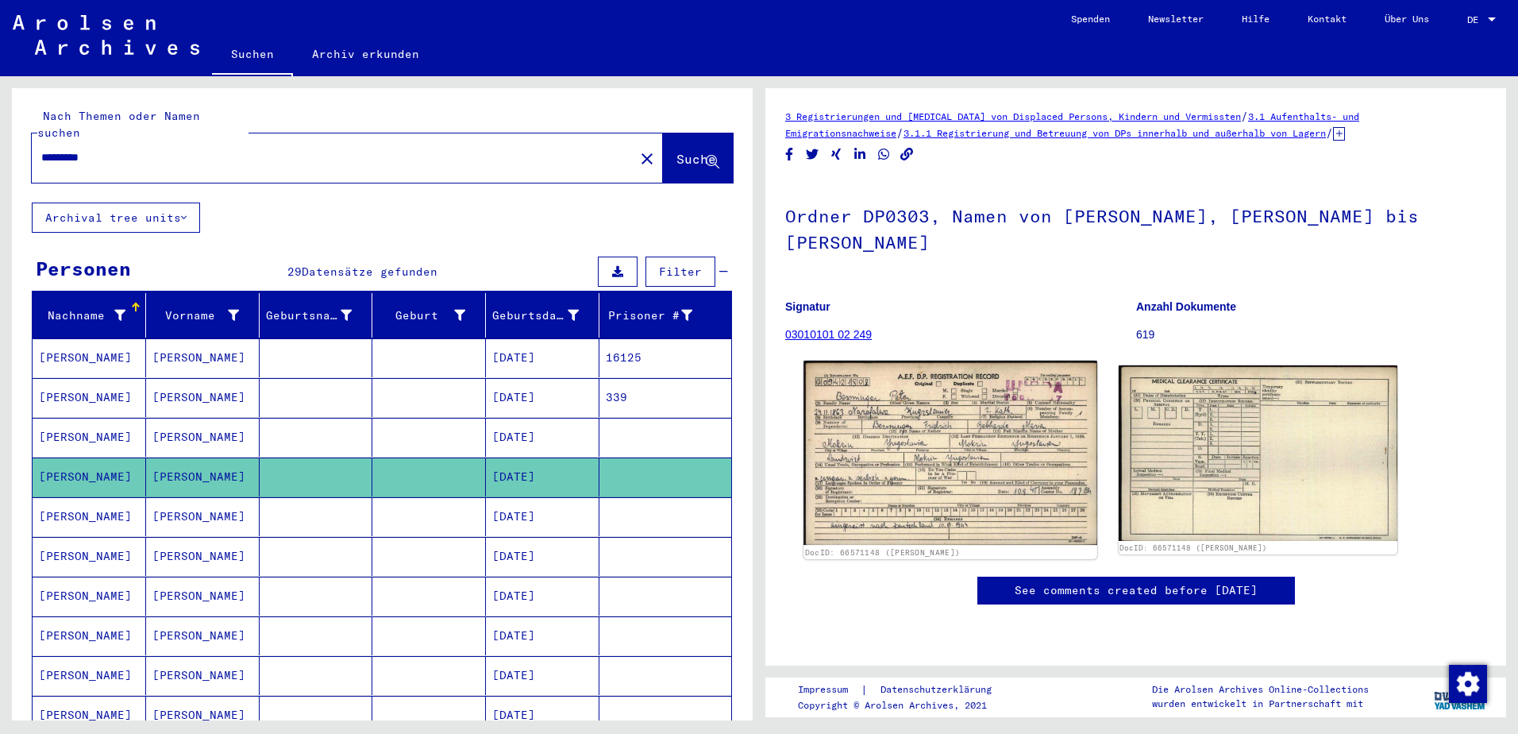
click at [940, 392] on img at bounding box center [949, 452] width 293 height 184
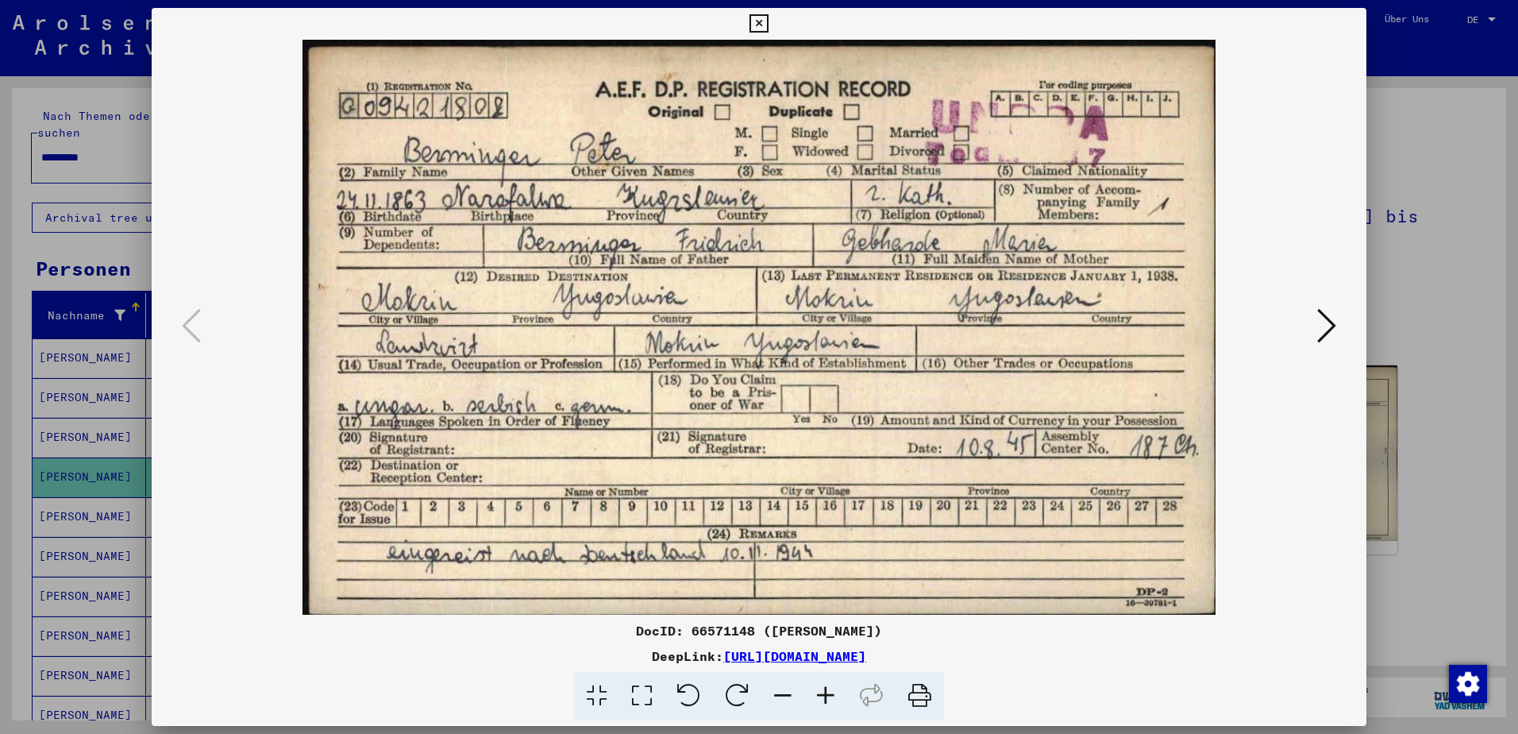
click at [940, 392] on img at bounding box center [759, 327] width 1107 height 575
click at [1304, 240] on img at bounding box center [759, 327] width 1107 height 575
